Goal: Information Seeking & Learning: Learn about a topic

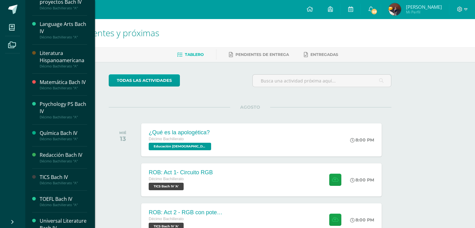
scroll to position [215, 0]
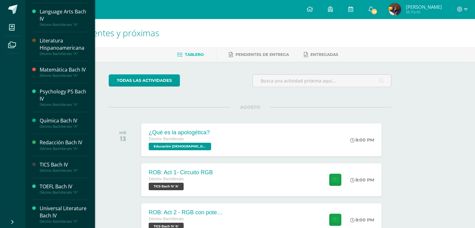
click at [50, 211] on div "Universal Literature Bach IV" at bounding box center [63, 212] width 47 height 14
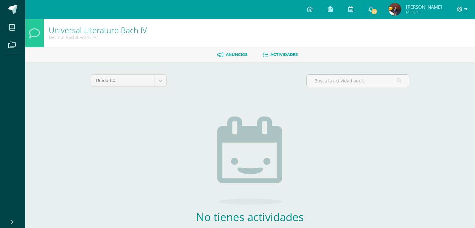
click at [217, 57] on link "Anuncios" at bounding box center [232, 55] width 30 height 10
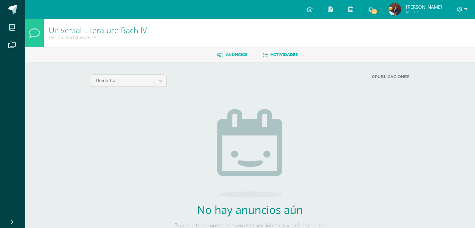
click at [265, 52] on icon at bounding box center [264, 54] width 5 height 5
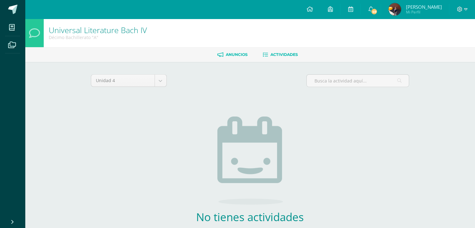
click at [232, 55] on span "Anuncios" at bounding box center [237, 54] width 22 height 5
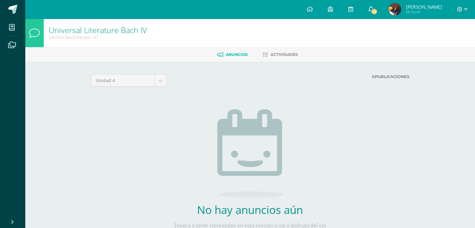
click at [373, 9] on icon at bounding box center [370, 9] width 5 height 6
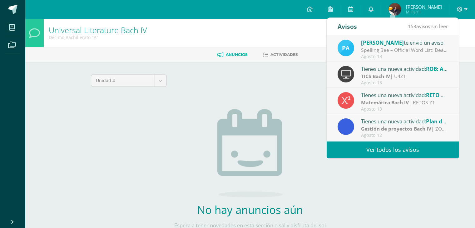
click at [364, 38] on div "[PERSON_NAME] te envió un aviso" at bounding box center [404, 42] width 87 height 8
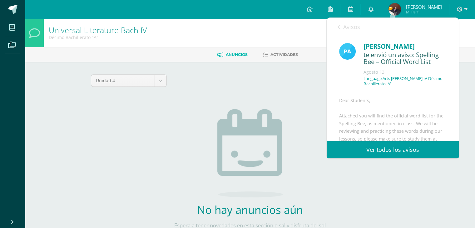
click at [353, 148] on link "Ver todos los avisos" at bounding box center [392, 149] width 132 height 17
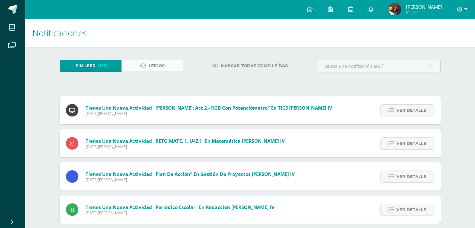
click at [158, 65] on span "Leídos" at bounding box center [157, 66] width 16 height 12
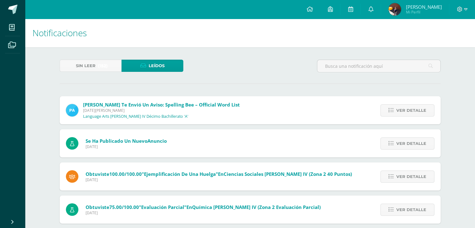
click at [145, 101] on div "[PERSON_NAME] te envió un aviso: Spelling Bee – Official Word List [DATE][PERSO…" at bounding box center [153, 110] width 186 height 28
click at [173, 111] on span "[DATE][PERSON_NAME]" at bounding box center [161, 110] width 157 height 5
click at [395, 108] on link "Ver detalle" at bounding box center [407, 110] width 54 height 12
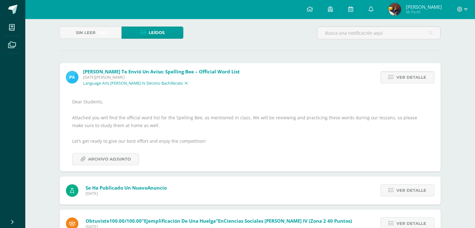
scroll to position [30, 0]
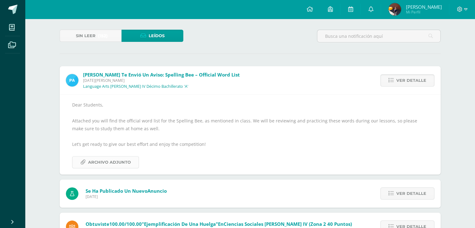
click at [114, 158] on span "Archivo Adjunto" at bounding box center [109, 162] width 43 height 12
